Goal: Find specific page/section: Find specific page/section

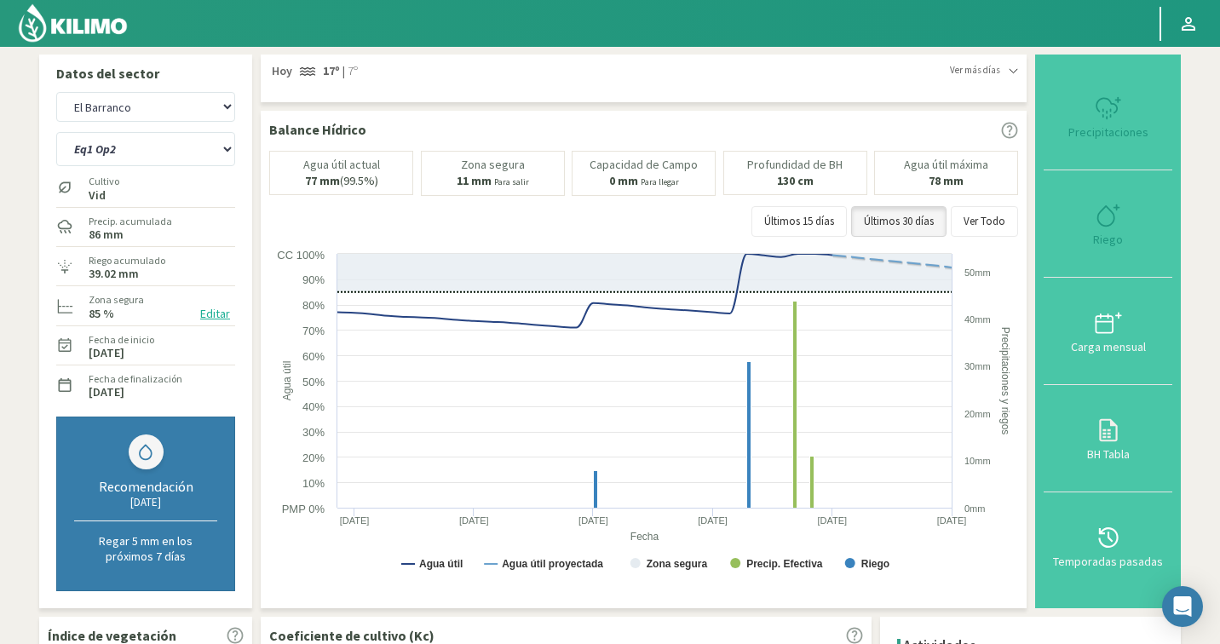
select select "1459: Object"
select select "10: Object"
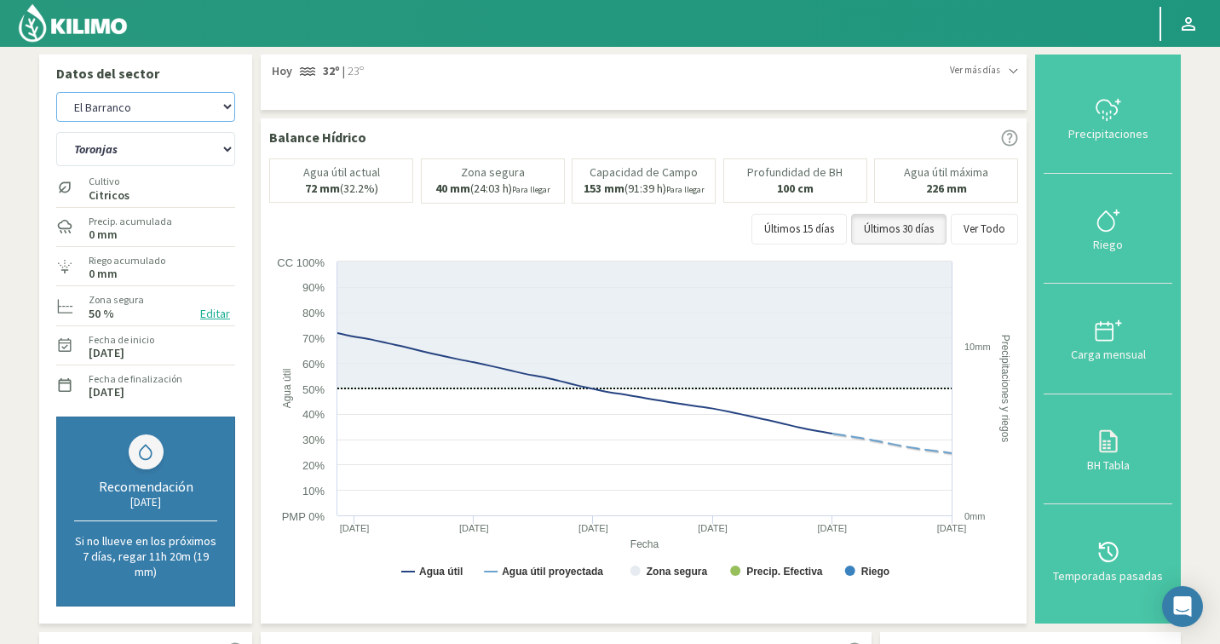
click at [96, 113] on select "Agr. Cardonal Agr. El [PERSON_NAME] Agrícola [GEOGRAPHIC_DATA] - IC Agrícola Ex…" at bounding box center [145, 107] width 179 height 30
select select "1811: Object"
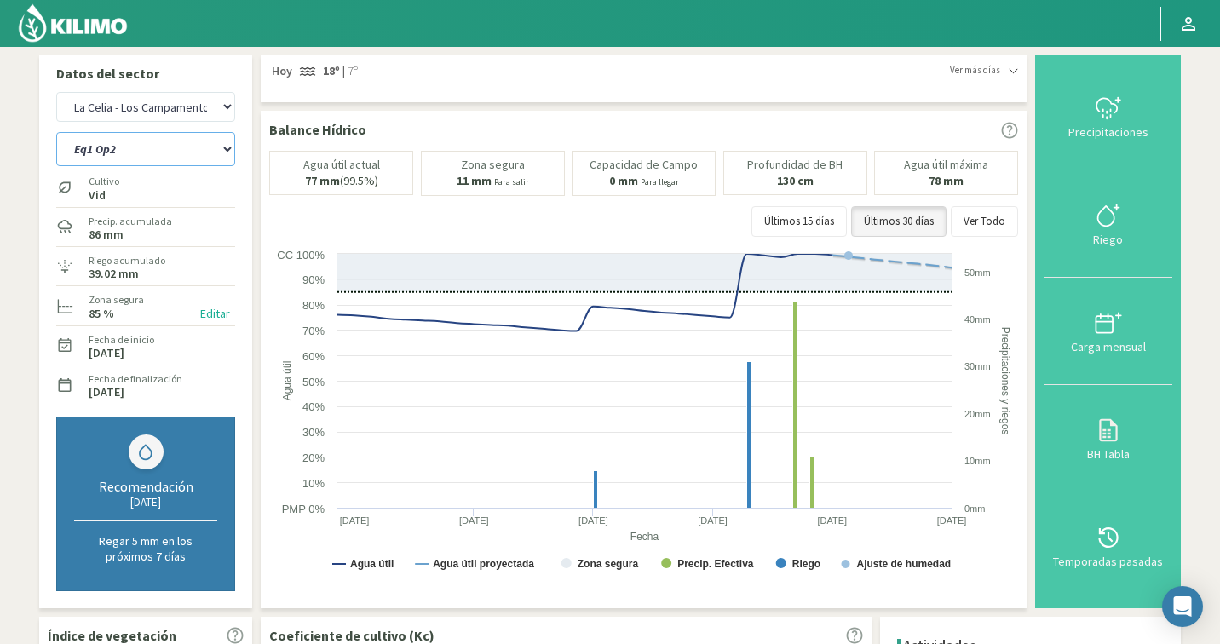
click at [121, 155] on select "Eq1 Op2 Eq2 Op1" at bounding box center [145, 149] width 179 height 34
click at [109, 155] on select "Eq1 Op2 Eq2 Op1" at bounding box center [145, 149] width 179 height 34
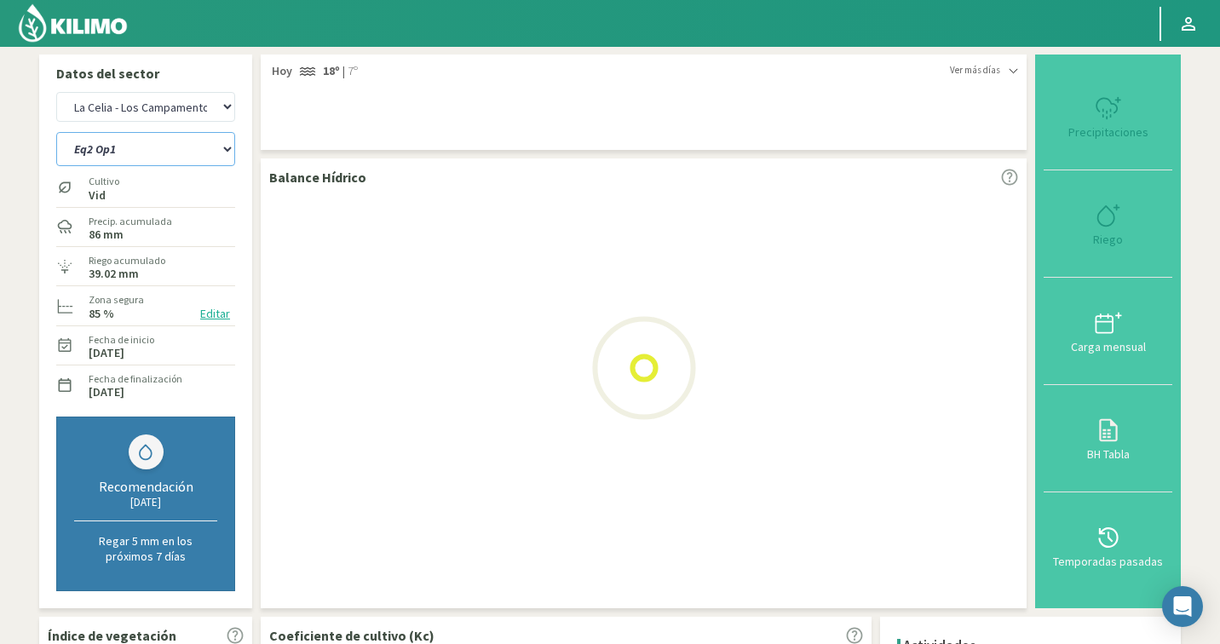
select select "15: Object"
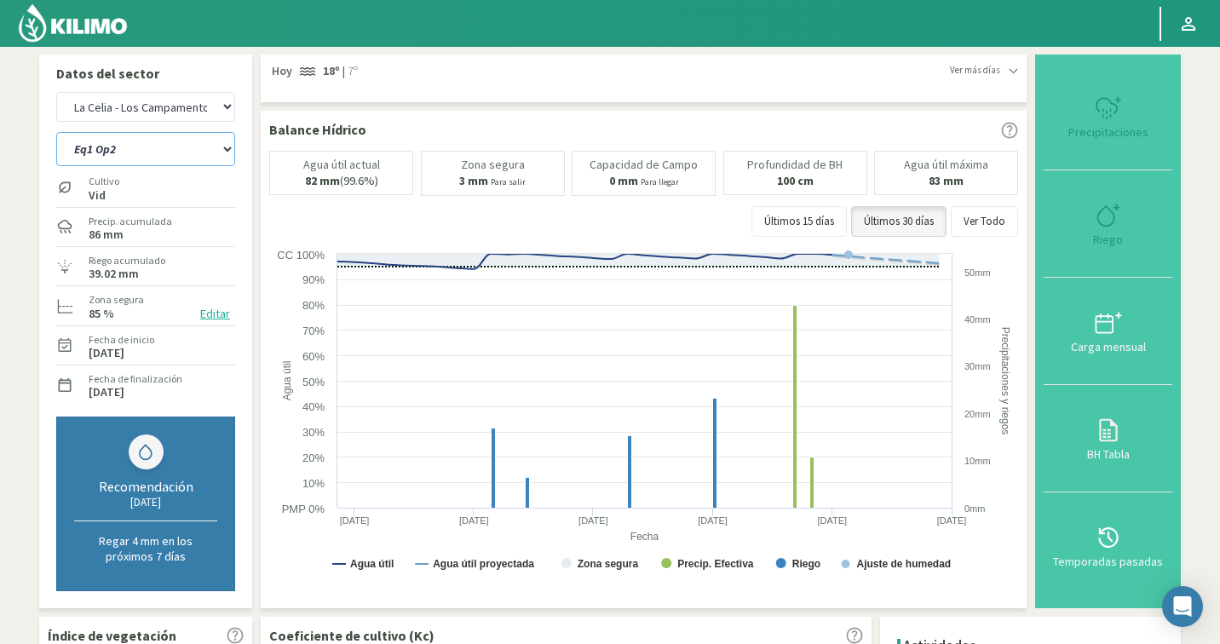
select select "2090: Object"
select select "18: Object"
click at [132, 155] on select "Eq1 Op2 Eq2 Op1" at bounding box center [145, 149] width 179 height 34
click at [193, 113] on select "Agr. Cardonal Agr. El Carmelo Agrícola Bakia Agrícola Bakia - IC Agrícola Exser…" at bounding box center [145, 107] width 179 height 30
click at [146, 147] on select "Eq1 Op2 Eq2 Op1" at bounding box center [145, 149] width 179 height 34
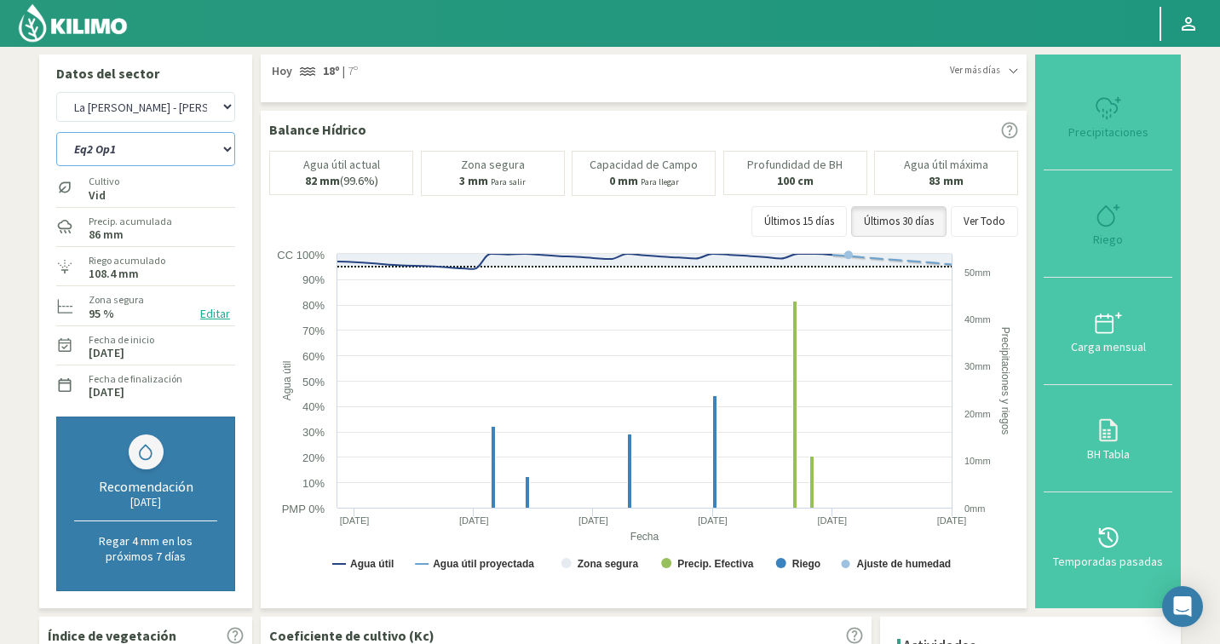
select select "2368: Object"
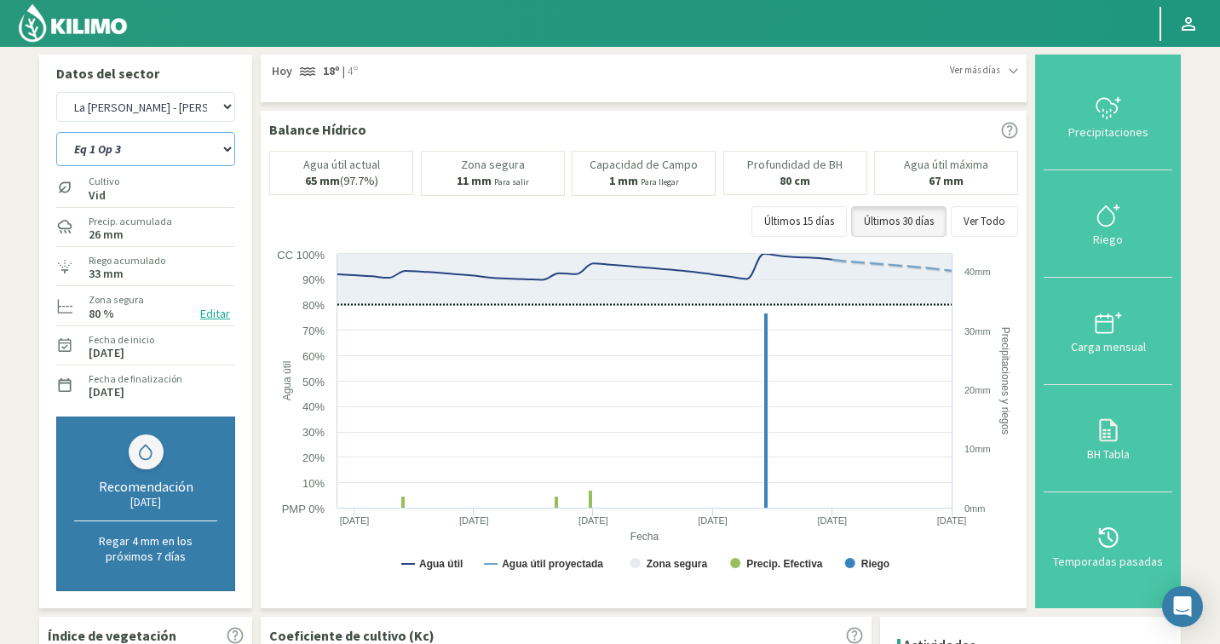
click at [159, 147] on select "Eq 1 Op 3 Eq 1 Op 4 Eq 2 Op 4 Eq 4 Op 1 Eq 4 Op 2 Eq 4 Op 3" at bounding box center [145, 149] width 179 height 34
click at [135, 142] on select "Eq 1 Op 3 Eq 1 Op 4 Eq 2 Op 4 Eq 4 Op 1 Eq 4 Op 2 Eq 4 Op 3" at bounding box center [145, 149] width 179 height 34
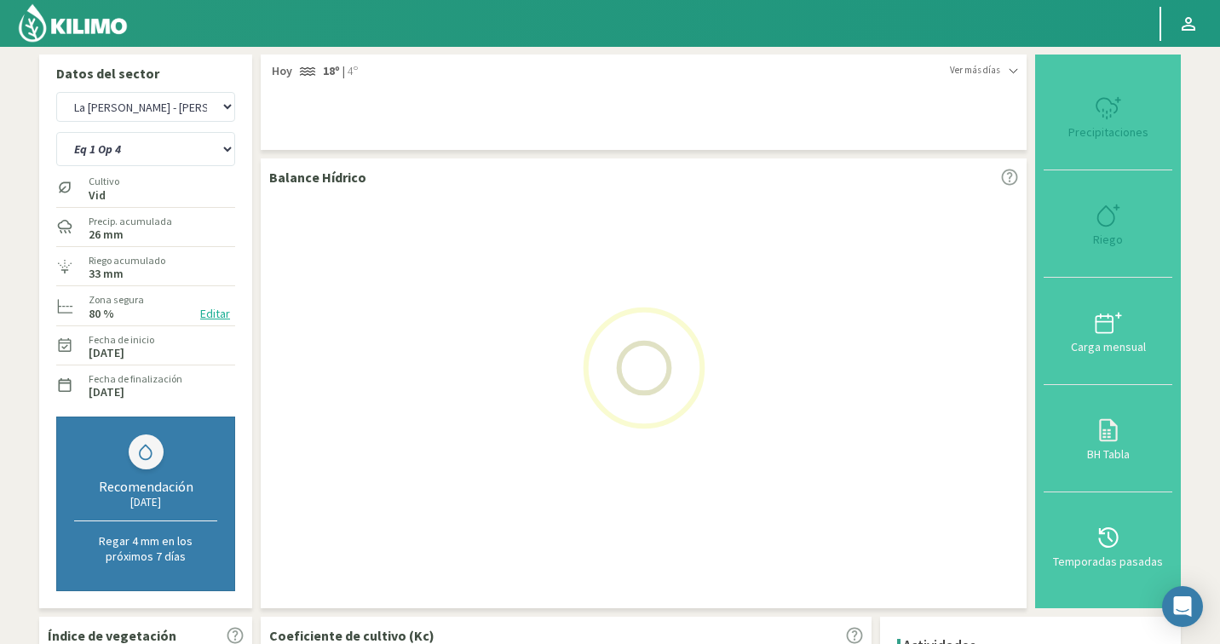
select select "19: Object"
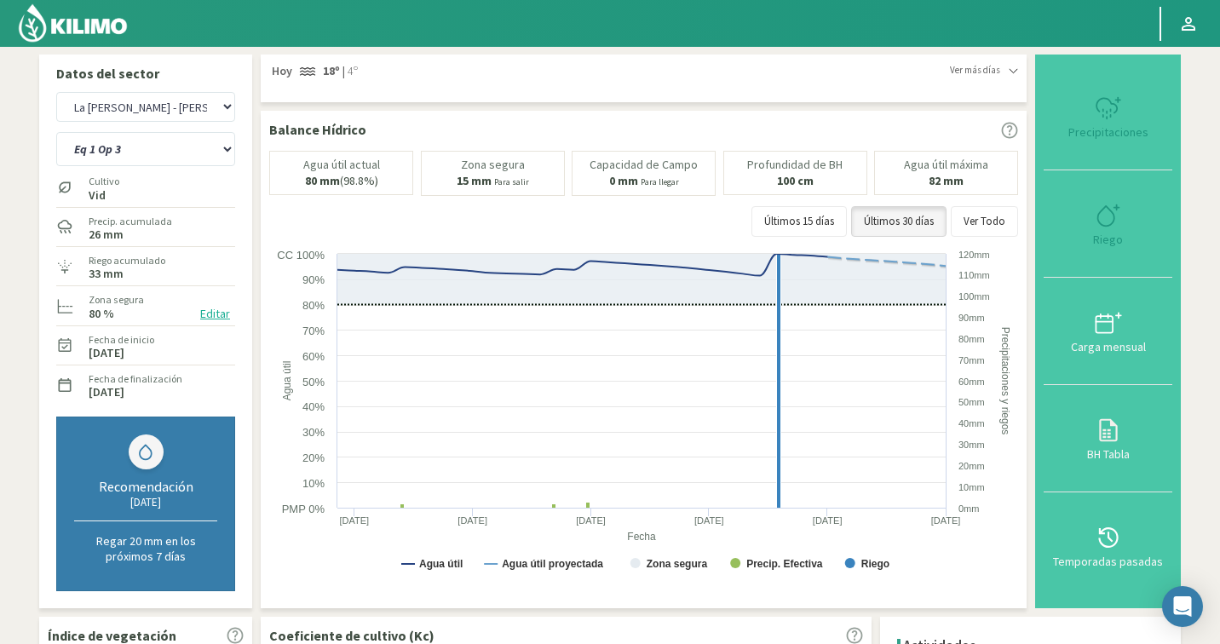
select select "2647: Object"
select select "26: Object"
click at [164, 116] on select "Agr. Cardonal Agr. El Carmelo Agrícola Bakia Agrícola Bakia - IC Agrícola Exser…" at bounding box center [145, 107] width 179 height 30
select select "2854: Object"
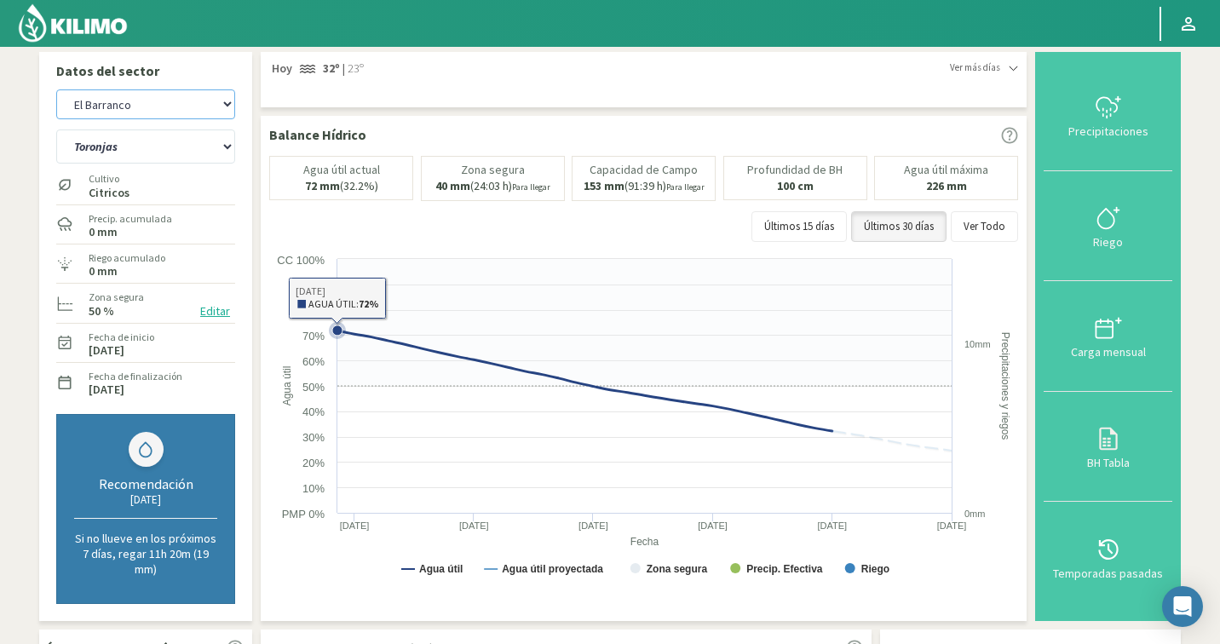
scroll to position [3, 0]
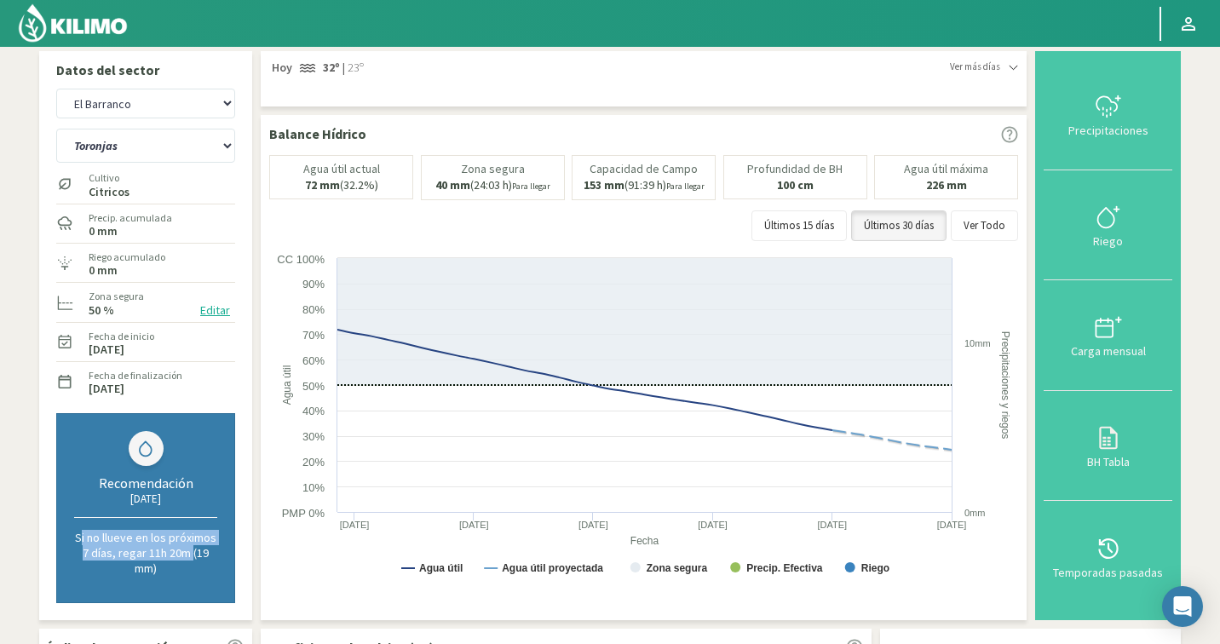
drag, startPoint x: 78, startPoint y: 538, endPoint x: 190, endPoint y: 557, distance: 114.2
click at [190, 557] on p "Si no llueve en los próximos 7 días, regar 11h 20m (19 mm)" at bounding box center [145, 553] width 143 height 46
drag, startPoint x: 190, startPoint y: 566, endPoint x: 170, endPoint y: 557, distance: 21.7
click at [170, 557] on p "Si no llueve en los próximos 7 días, regar 11h 20m (19 mm)" at bounding box center [145, 553] width 143 height 46
click at [146, 152] on select "Toronjas Valencia 1 Valencia 2 Valencia 3 Valencia 4" at bounding box center [145, 146] width 179 height 34
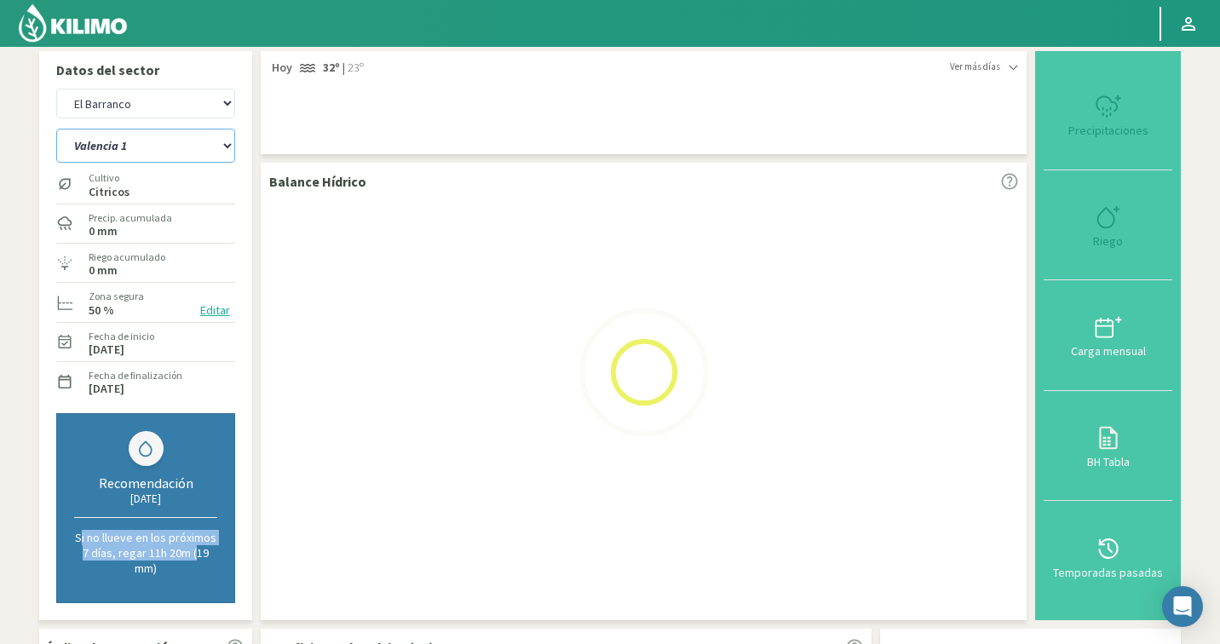
select select "31: Object"
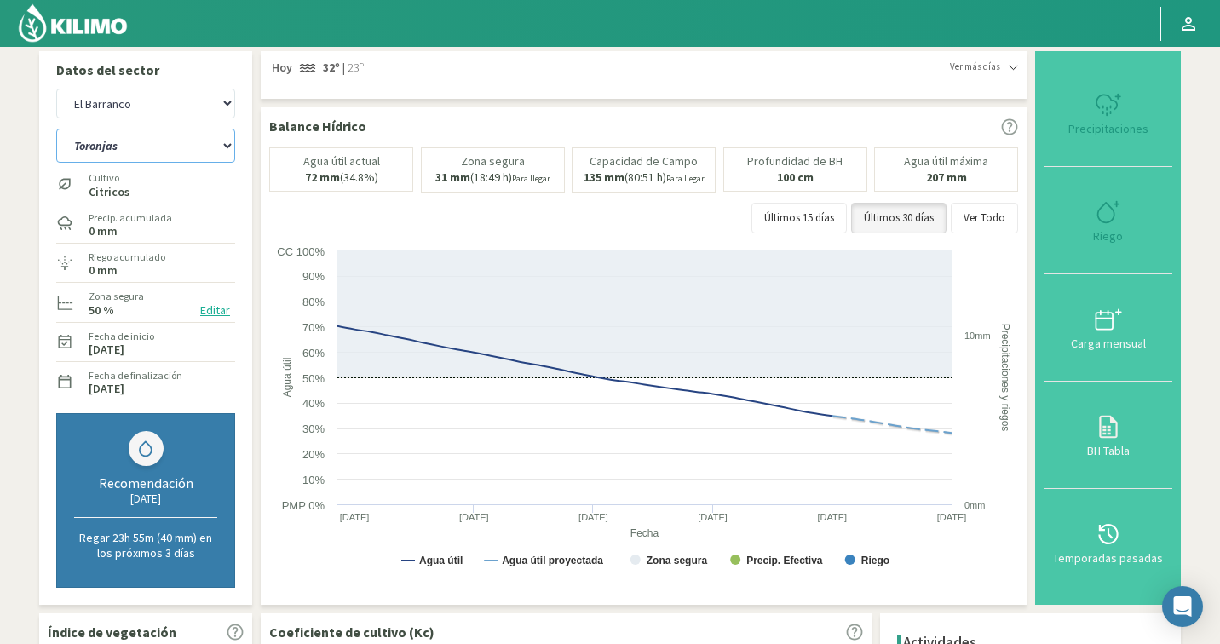
select select "3133: Object"
select select "37: Object"
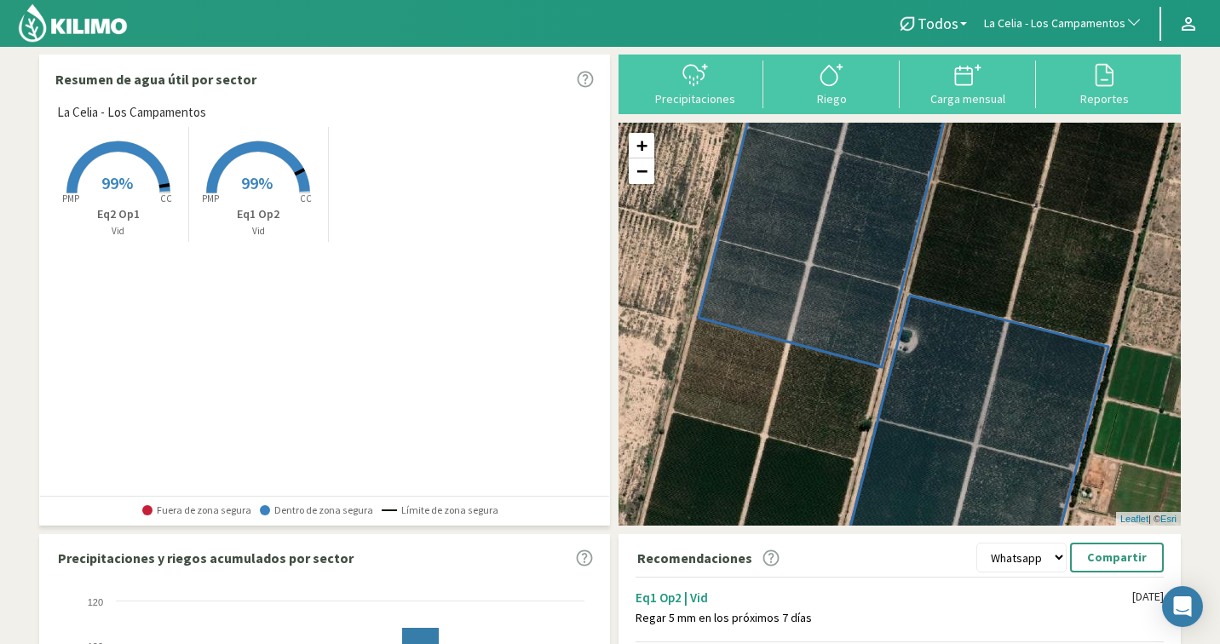
click at [1053, 14] on button "La Celia - Los Campamentos" at bounding box center [1064, 24] width 176 height 38
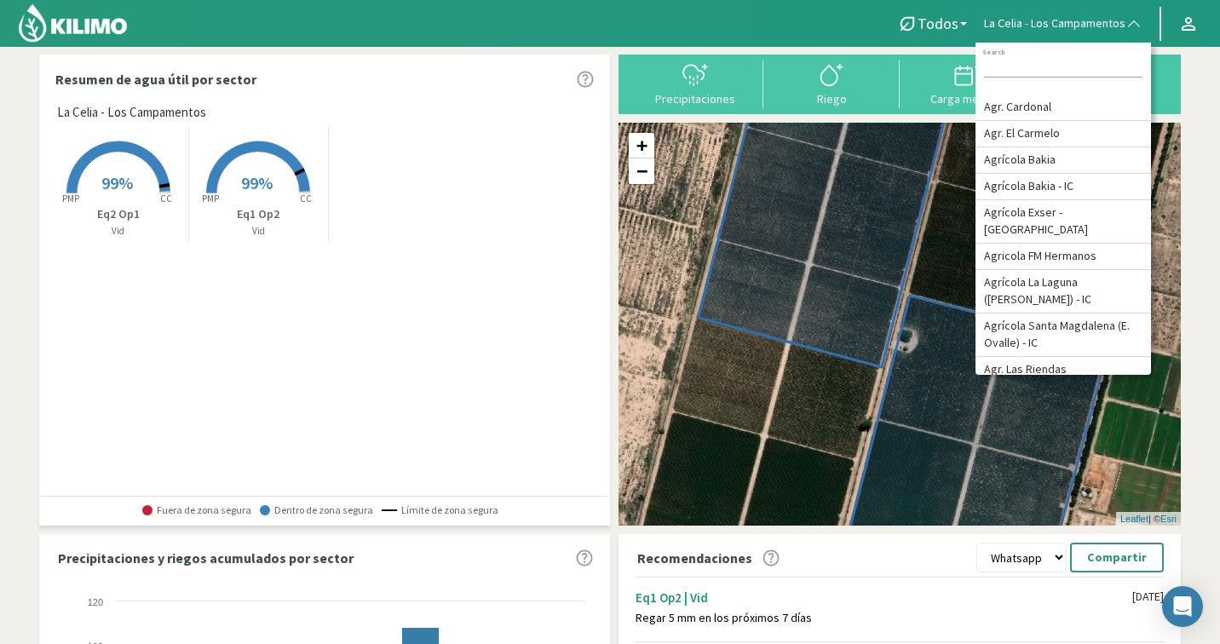
click at [1068, 72] on input at bounding box center [1063, 69] width 159 height 18
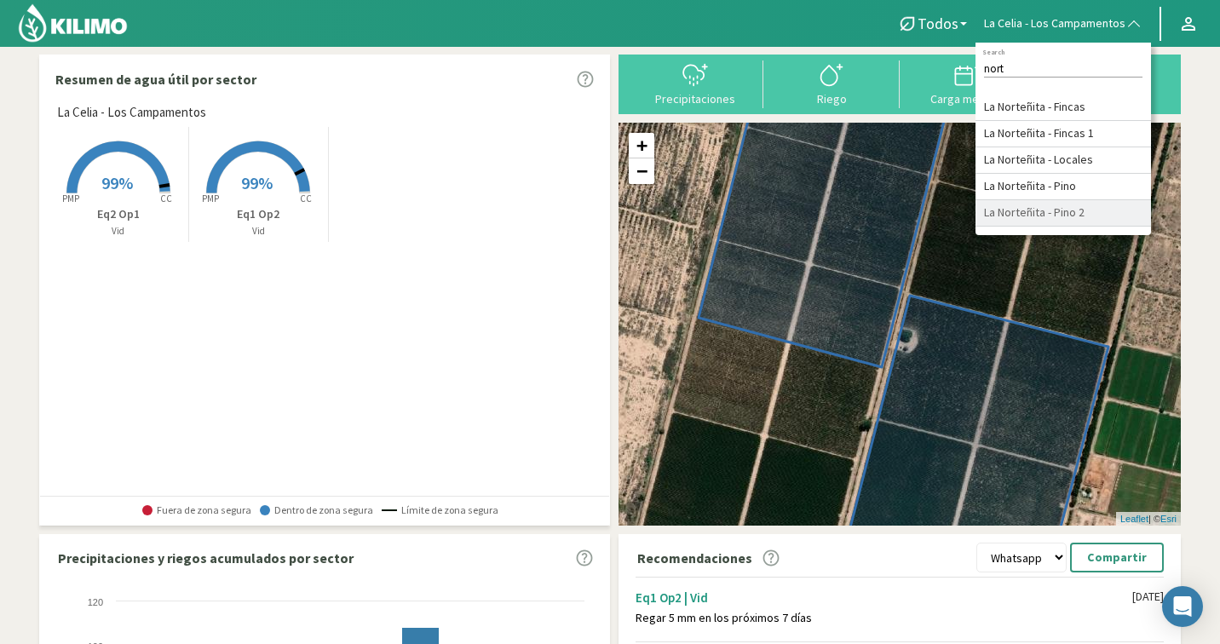
type input "nort"
click at [1112, 211] on li "La Norteñita - Pino 2" at bounding box center [1064, 213] width 176 height 26
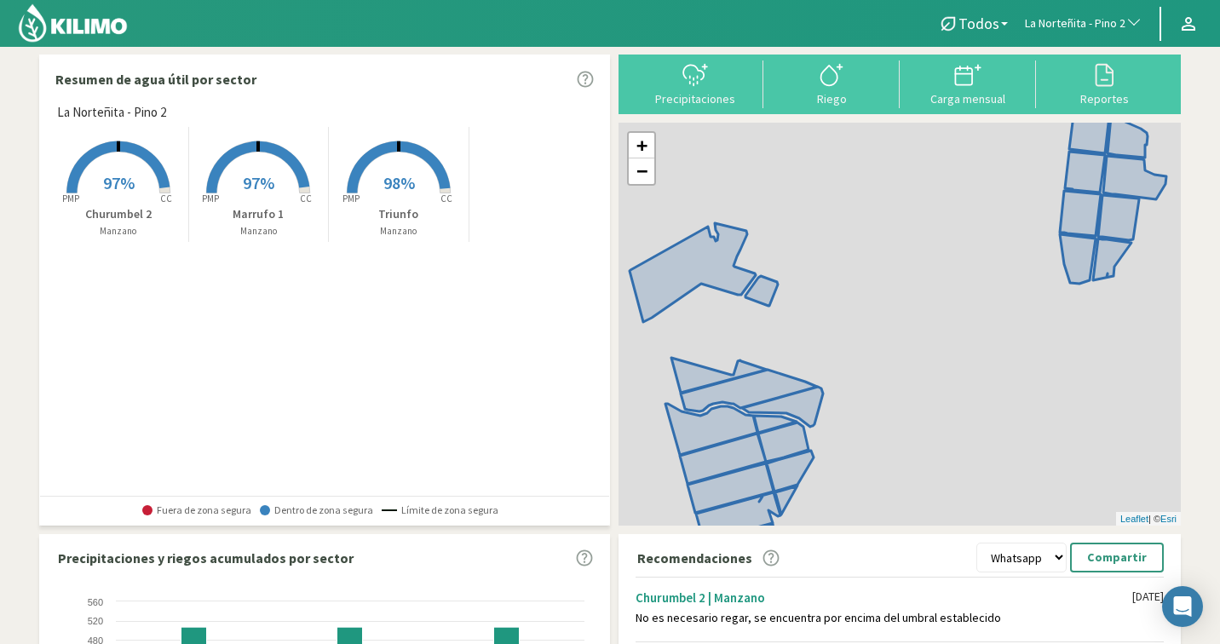
click at [504, 188] on div "Created with Highcharts 9.2.2 PMP CC 97% Churumbel 2 Manzano Created with Highc…" at bounding box center [329, 185] width 561 height 124
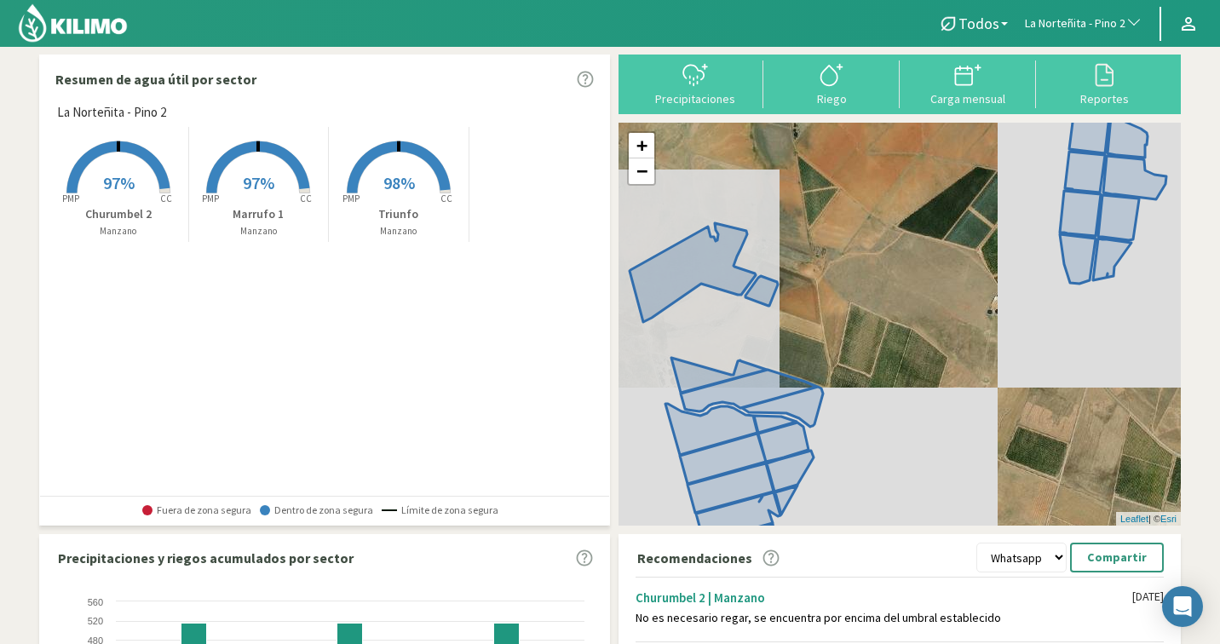
click at [410, 188] on span "98%" at bounding box center [400, 182] width 32 height 21
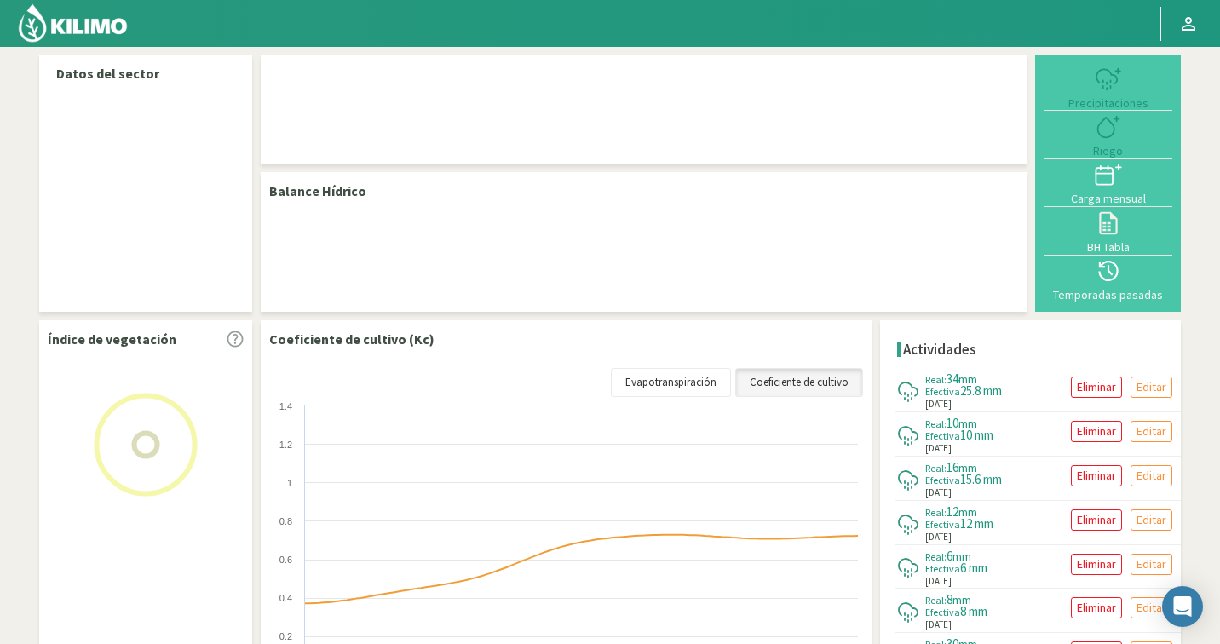
scroll to position [260, 0]
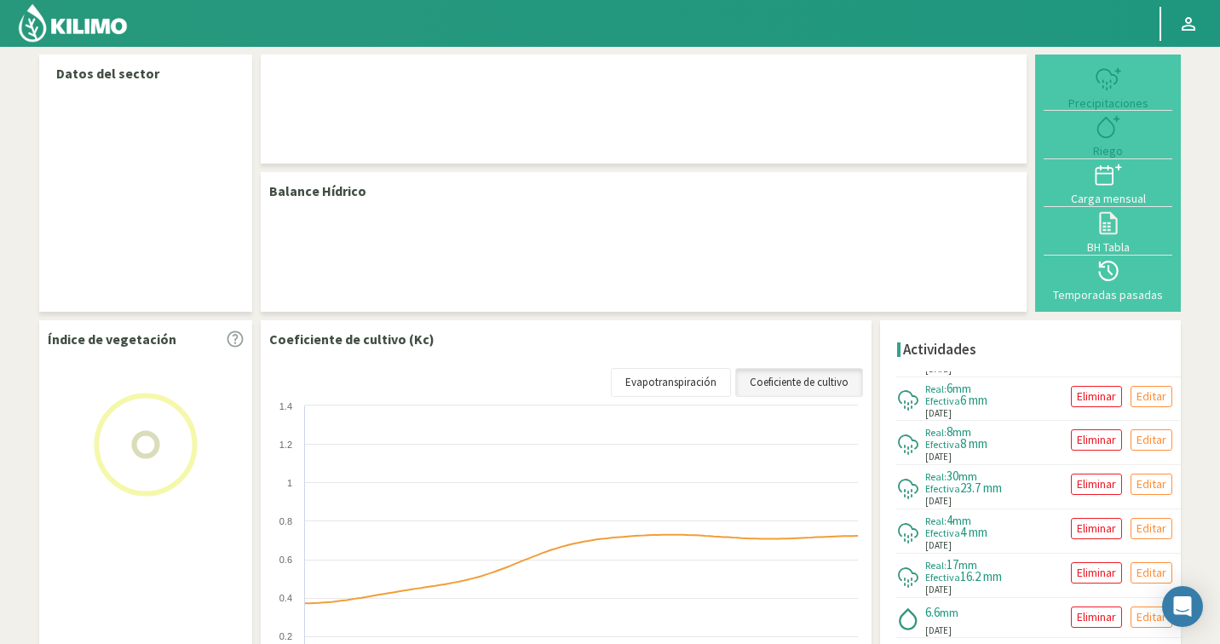
select select "170: Object"
select select "2: Object"
